Goal: Transaction & Acquisition: Purchase product/service

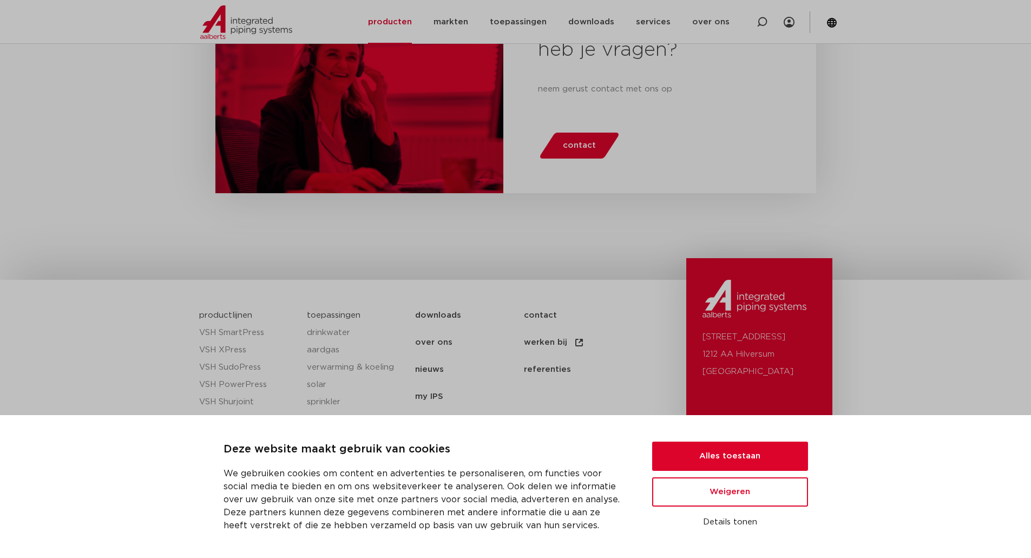
scroll to position [1560, 0]
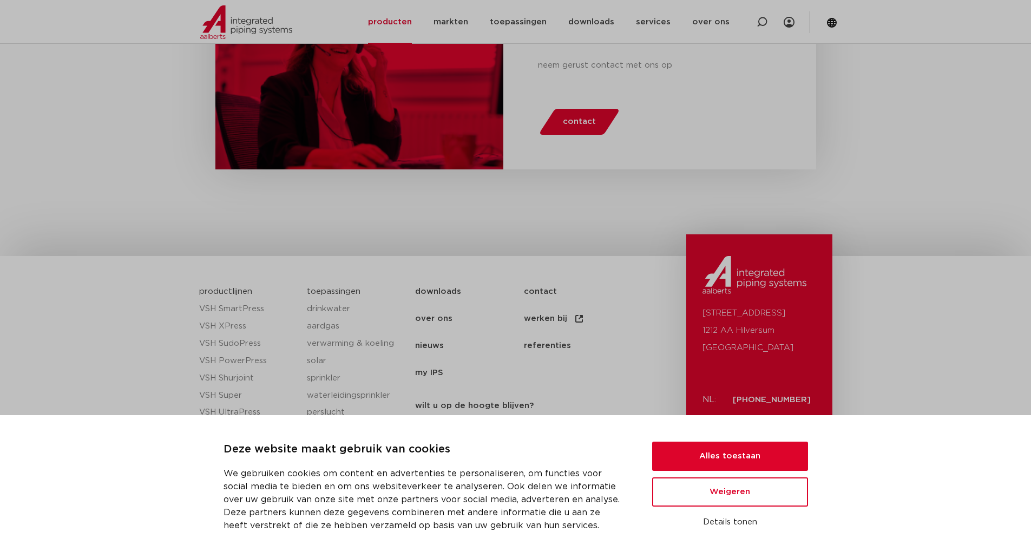
click at [1015, 204] on div "heb je vragen? neem gerust contact met ons op contact" at bounding box center [515, 80] width 1031 height 351
click at [763, 446] on button "Alles toestaan" at bounding box center [730, 456] width 156 height 29
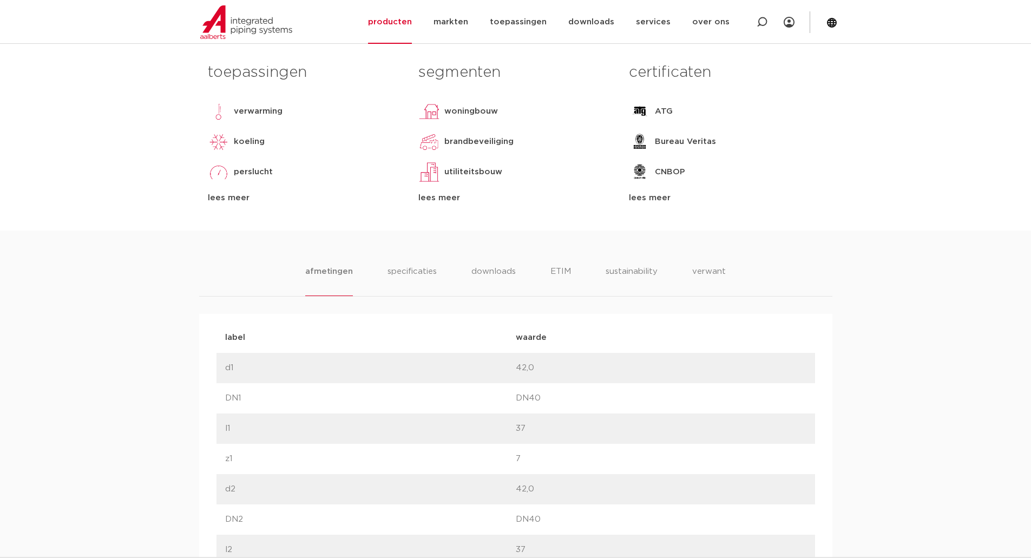
scroll to position [477, 0]
click at [416, 275] on li "specificaties" at bounding box center [412, 283] width 52 height 31
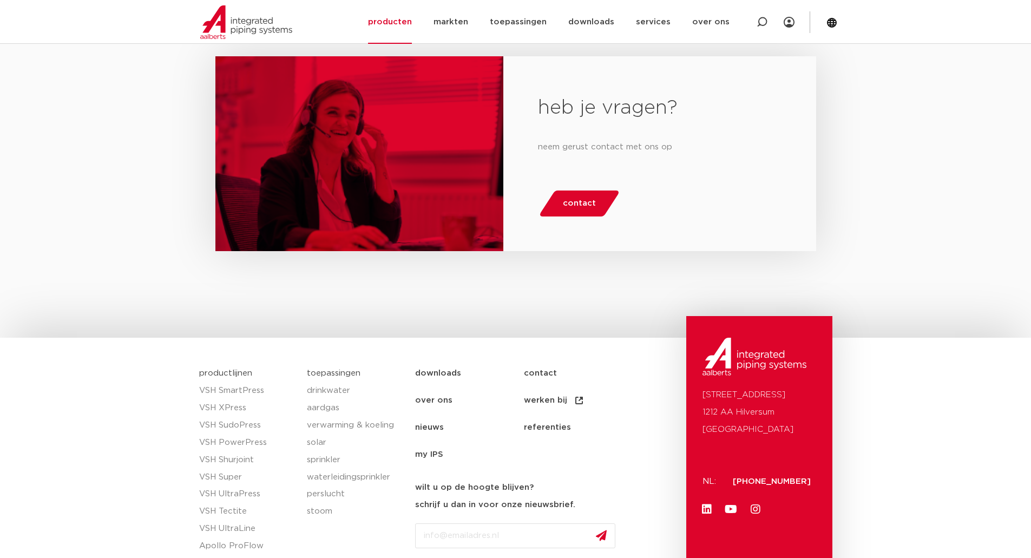
scroll to position [2272, 0]
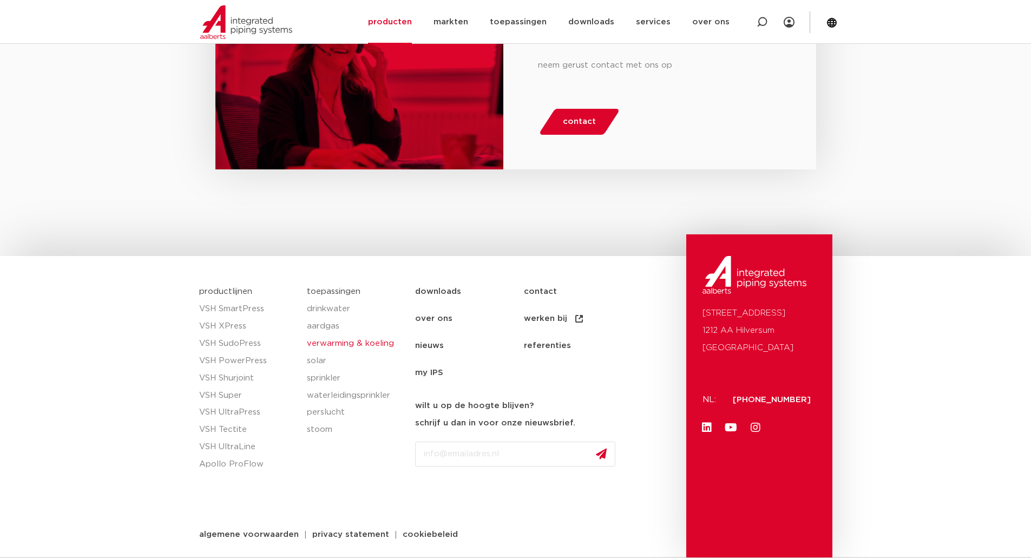
click at [336, 345] on link "verwarming & koeling" at bounding box center [355, 343] width 97 height 17
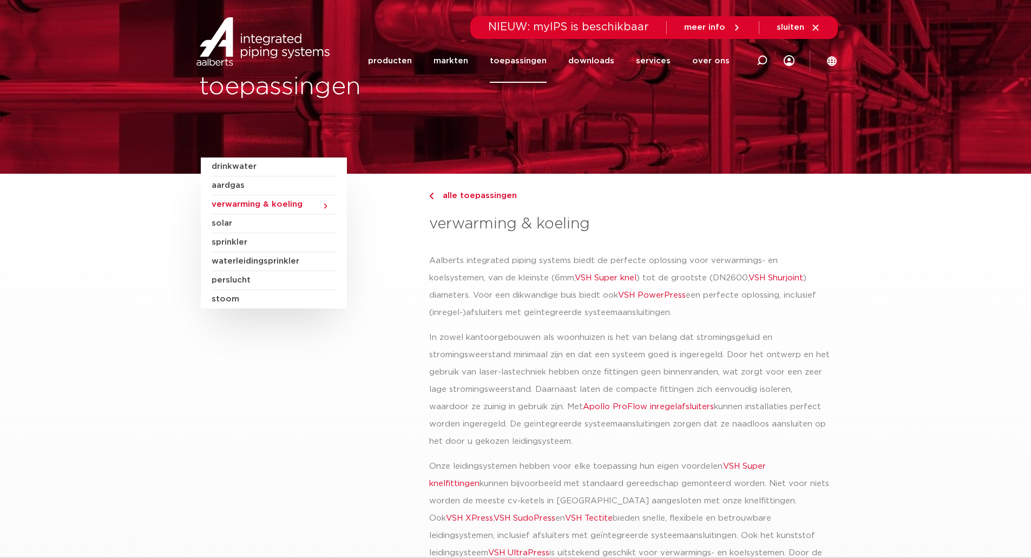
click at [620, 278] on link "VSH Super knel" at bounding box center [606, 278] width 62 height 8
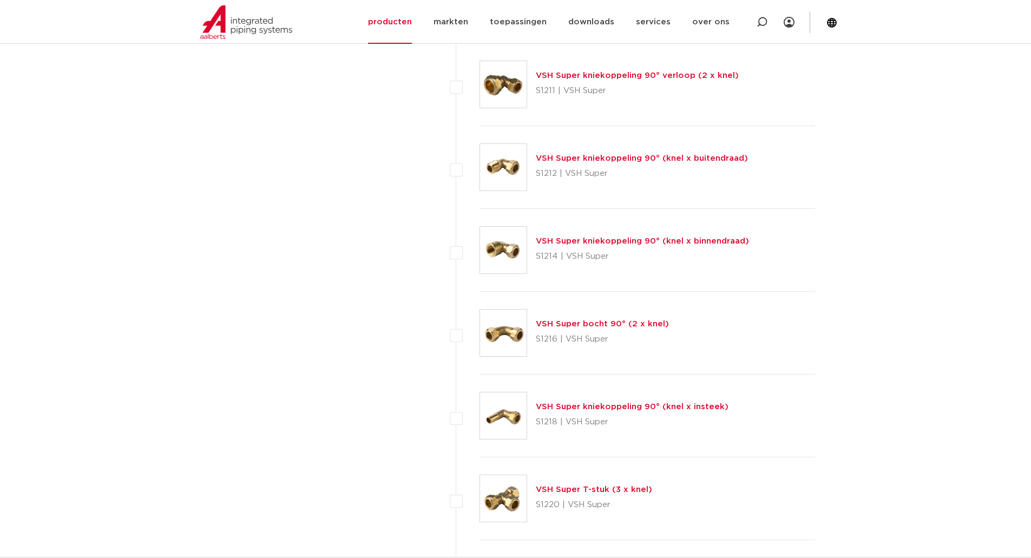
scroll to position [3086, 0]
